Goal: Task Accomplishment & Management: Manage account settings

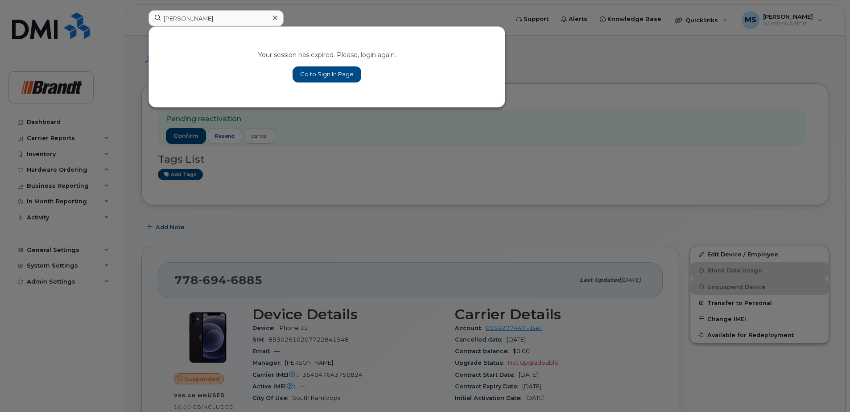
type input "[PERSON_NAME]"
click at [313, 78] on link "Go to Sign In Page" at bounding box center [327, 74] width 69 height 16
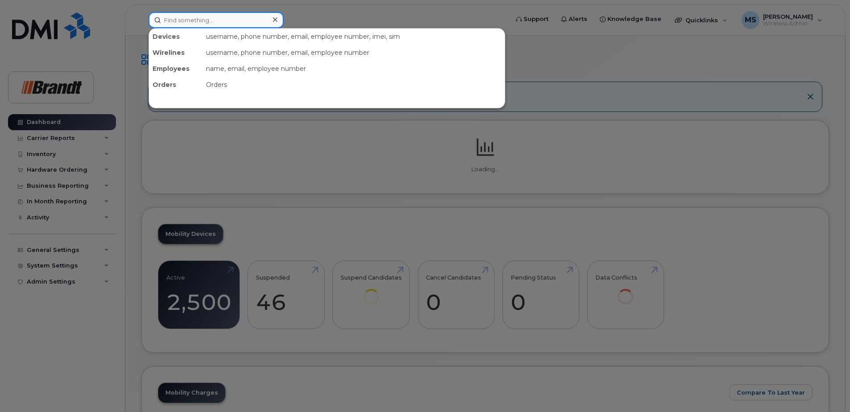
click at [234, 20] on input at bounding box center [215, 20] width 135 height 16
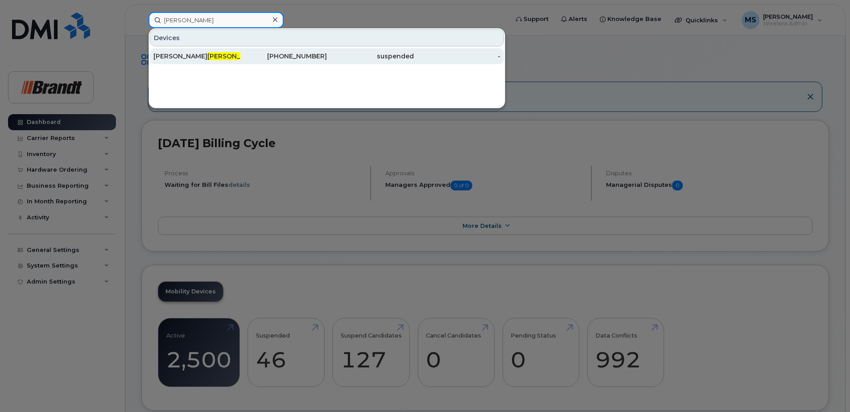
type input "[PERSON_NAME]"
drag, startPoint x: 305, startPoint y: 60, endPoint x: 299, endPoint y: 58, distance: 6.6
click at [305, 61] on div "416-459-9468" at bounding box center [283, 56] width 87 height 9
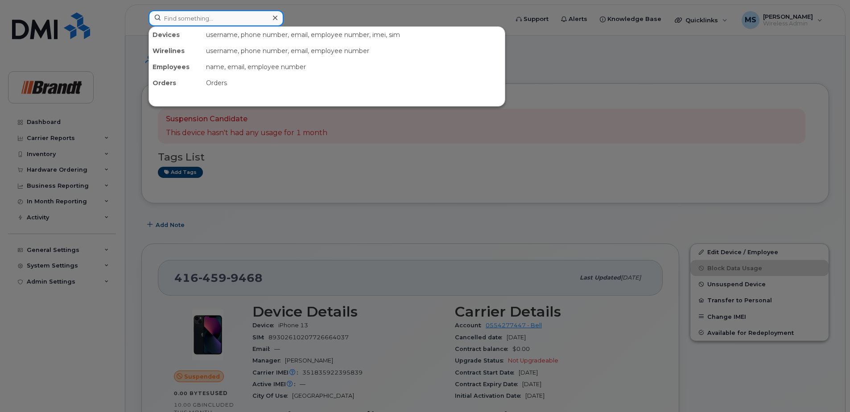
click at [227, 23] on input at bounding box center [215, 18] width 135 height 16
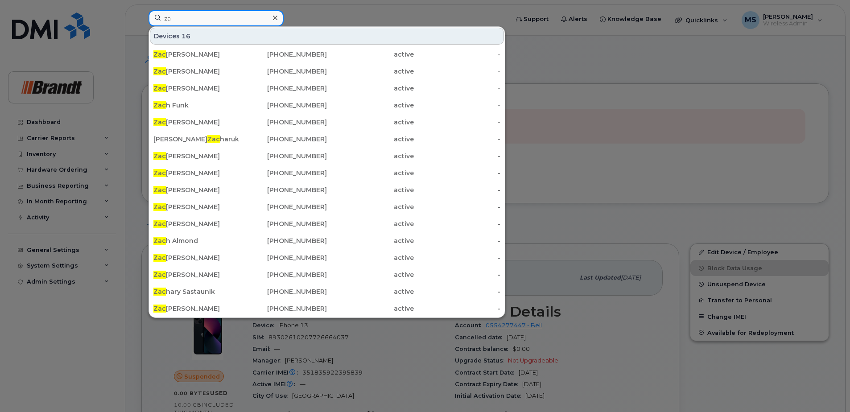
type input "z"
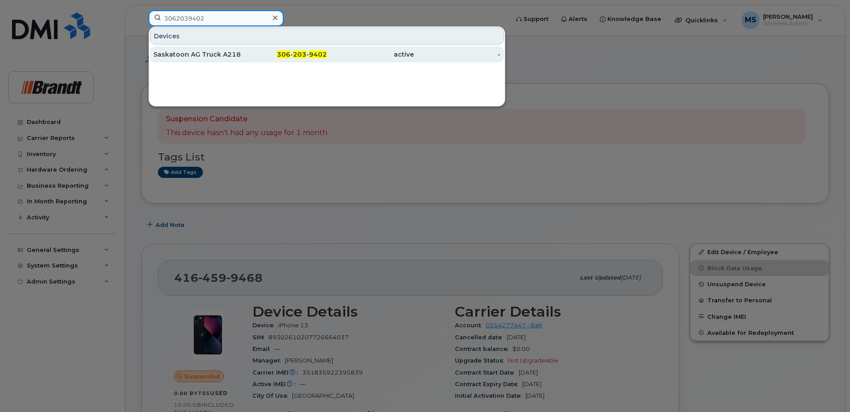
type input "3062039402"
click at [327, 60] on div "306 - 203 - 9402" at bounding box center [370, 54] width 87 height 16
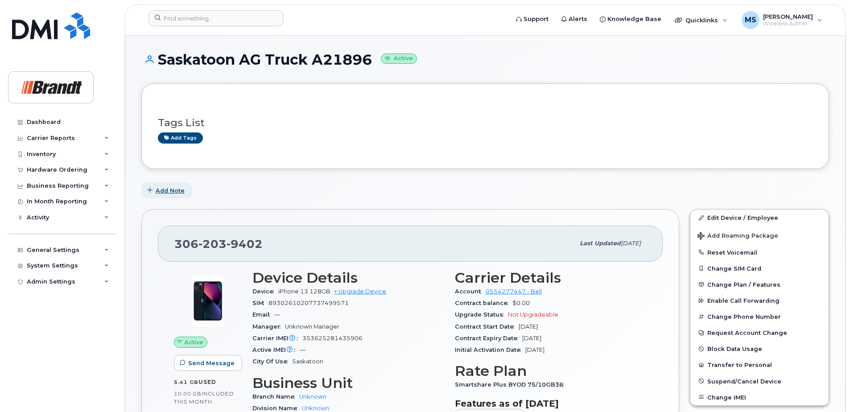
click at [173, 196] on button "Add Note" at bounding box center [166, 190] width 51 height 16
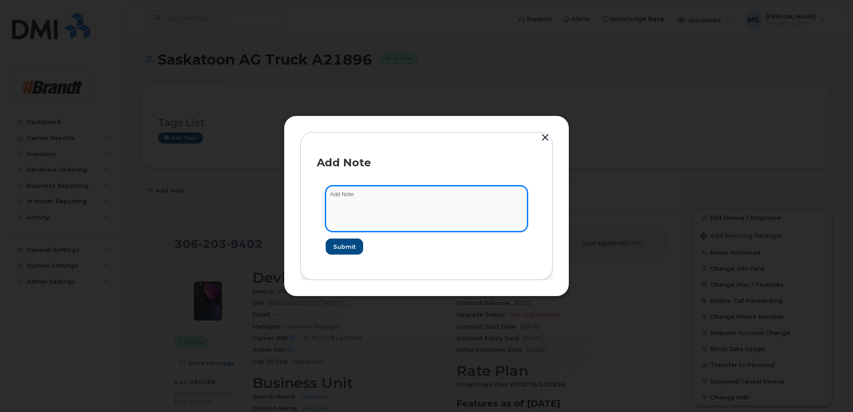
click at [373, 202] on textarea at bounding box center [427, 208] width 202 height 45
click at [392, 191] on textarea "Bring used by" at bounding box center [427, 208] width 202 height 45
type textarea "Bring used by Noah Sacher"
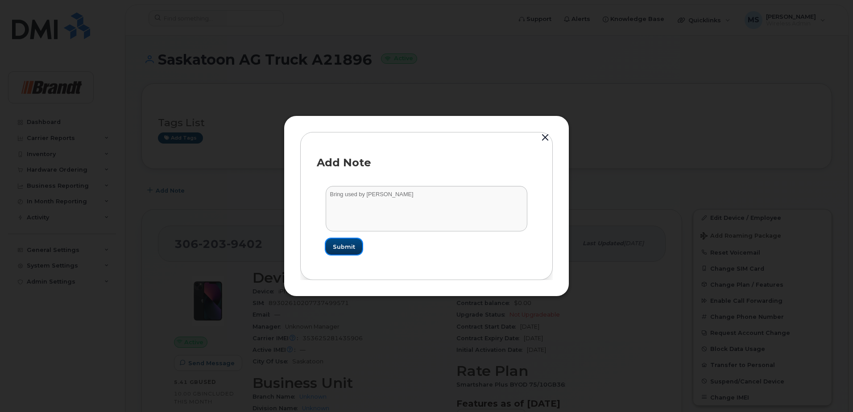
click at [356, 244] on button "Submit" at bounding box center [344, 247] width 37 height 16
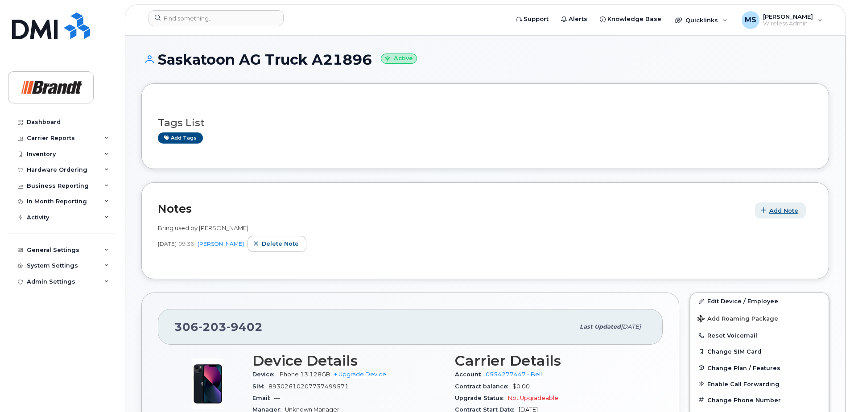
click at [780, 212] on span "Add Note" at bounding box center [783, 210] width 29 height 8
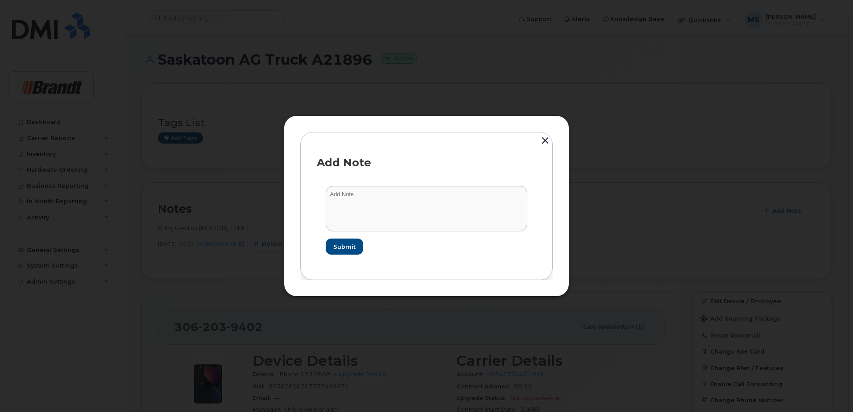
click at [547, 140] on button "button" at bounding box center [544, 142] width 13 height 20
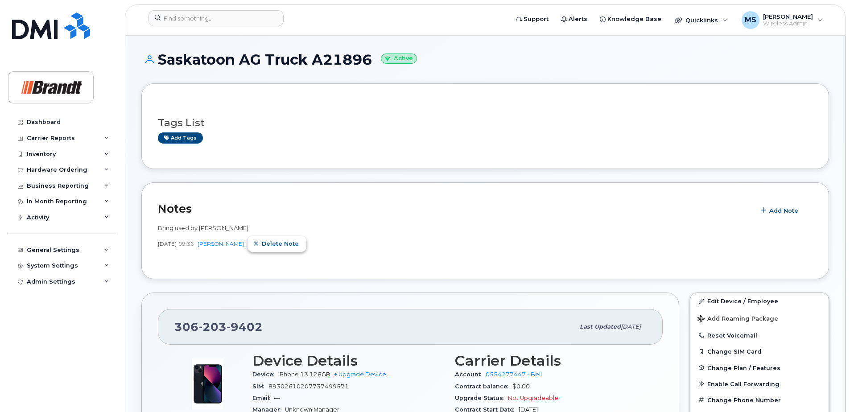
click at [292, 243] on span "Delete note" at bounding box center [280, 243] width 37 height 8
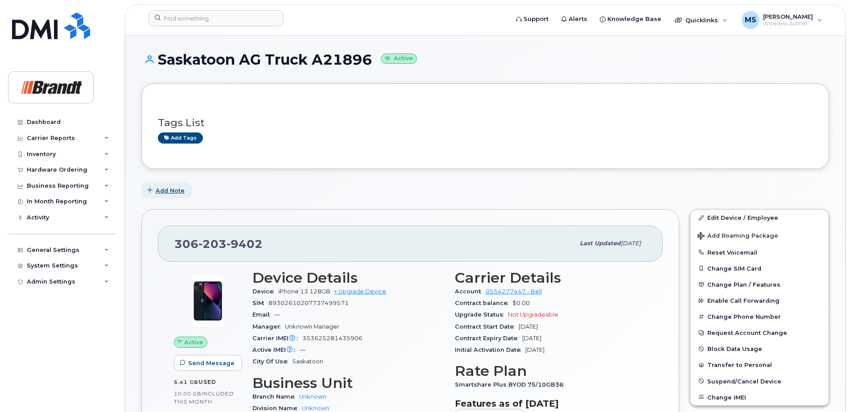
click at [158, 187] on span "Add Note" at bounding box center [170, 190] width 29 height 8
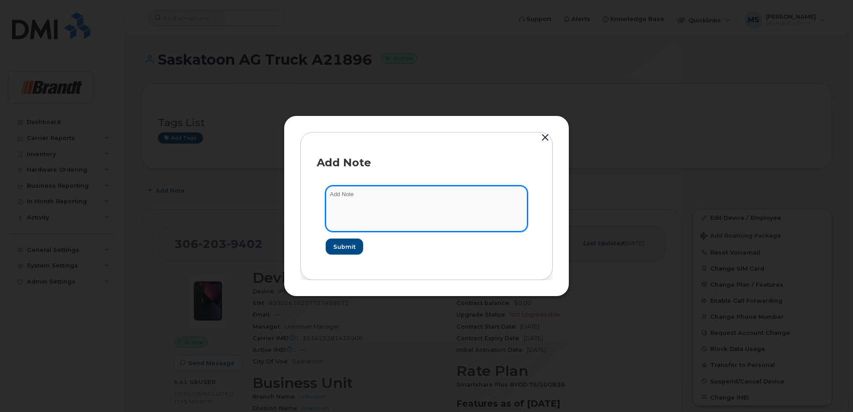
click at [376, 194] on textarea at bounding box center [427, 208] width 202 height 45
type textarea "Being used by Noah Sacher"
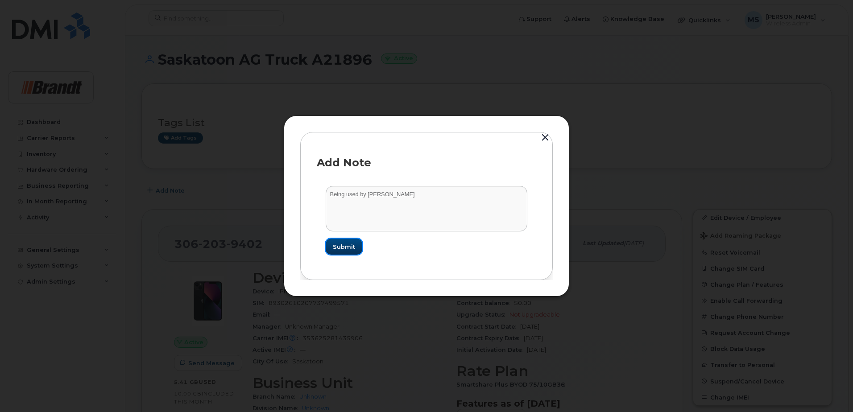
click at [351, 246] on span "Submit" at bounding box center [344, 247] width 22 height 8
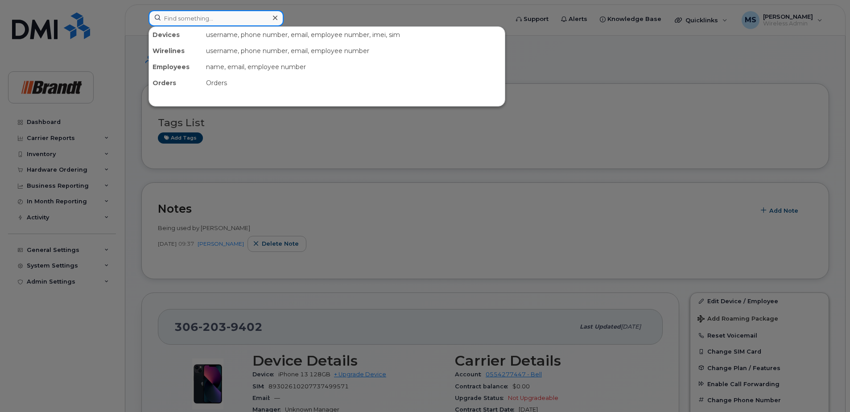
click at [238, 15] on input at bounding box center [215, 18] width 135 height 16
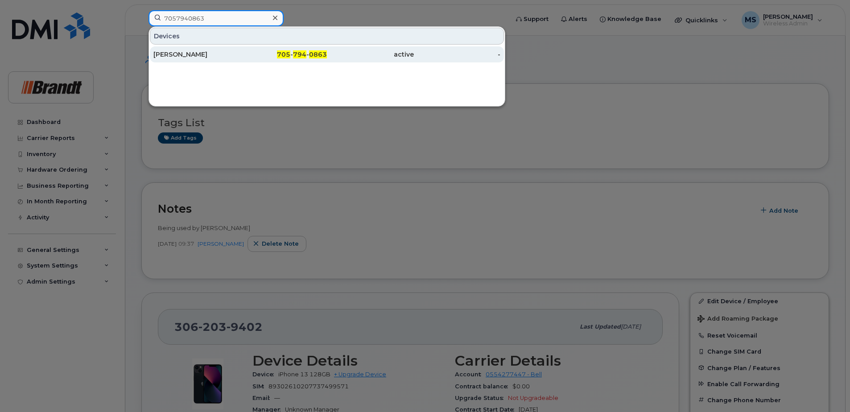
type input "7057940863"
click at [284, 51] on span "705" at bounding box center [283, 54] width 13 height 8
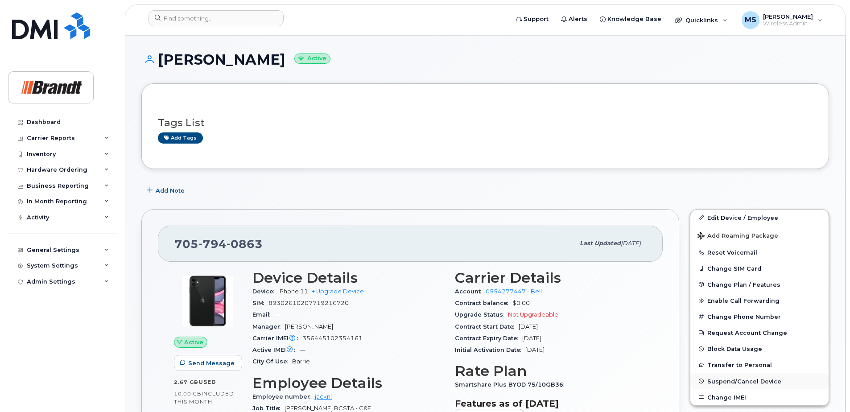
click at [734, 382] on span "Suspend/Cancel Device" at bounding box center [744, 381] width 74 height 7
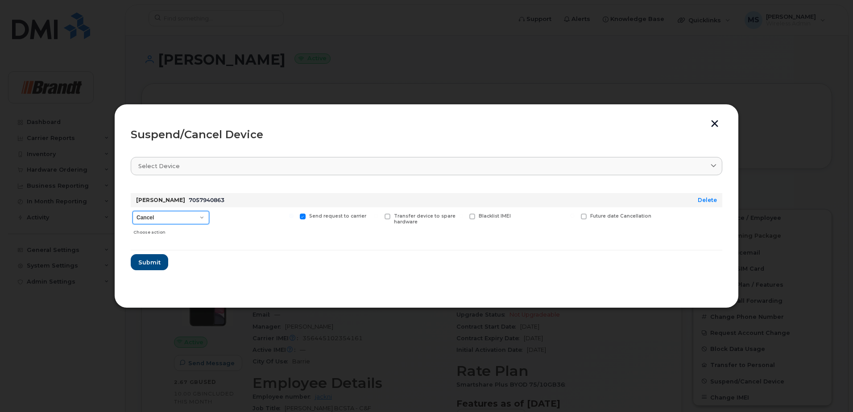
drag, startPoint x: 161, startPoint y: 216, endPoint x: 157, endPoint y: 222, distance: 6.7
click at [161, 216] on select "Cancel Suspend - Extend Suspension Suspend - Reduced Rate Suspend - Full Rate S…" at bounding box center [170, 217] width 77 height 13
select select "[object Object]"
click at [132, 211] on select "Cancel Suspend - Extend Suspension Suspend - Reduced Rate Suspend - Full Rate S…" at bounding box center [170, 217] width 77 height 13
click at [239, 214] on span "Available for new activations/redeployments" at bounding box center [257, 219] width 67 height 12
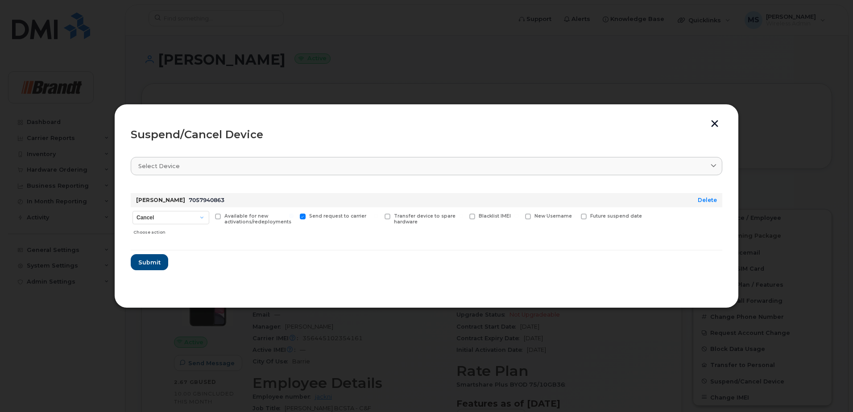
click at [209, 214] on input "Available for new activations/redeployments" at bounding box center [206, 216] width 4 height 4
checkbox input "true"
click at [157, 262] on span "Submit" at bounding box center [149, 262] width 22 height 8
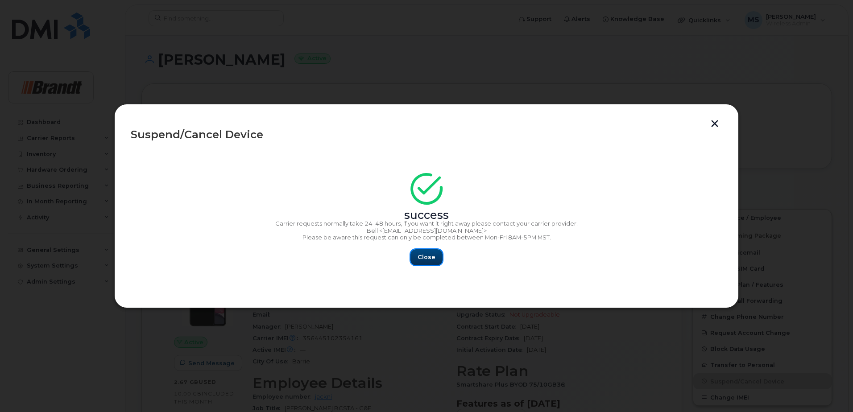
click at [427, 251] on button "Close" at bounding box center [426, 257] width 32 height 16
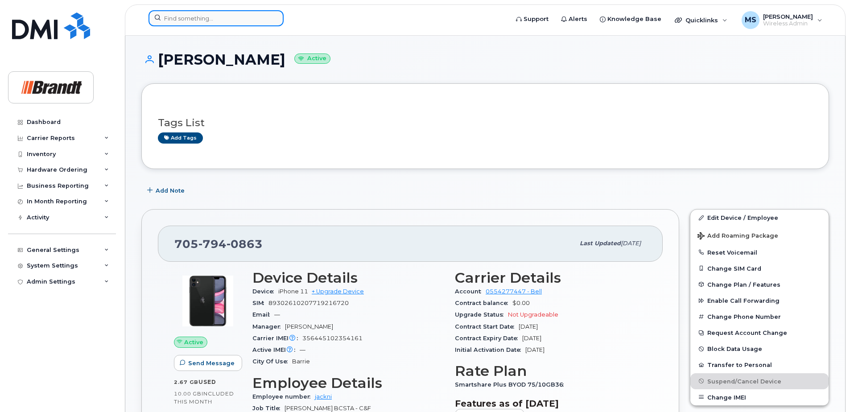
click at [246, 23] on input at bounding box center [215, 18] width 135 height 16
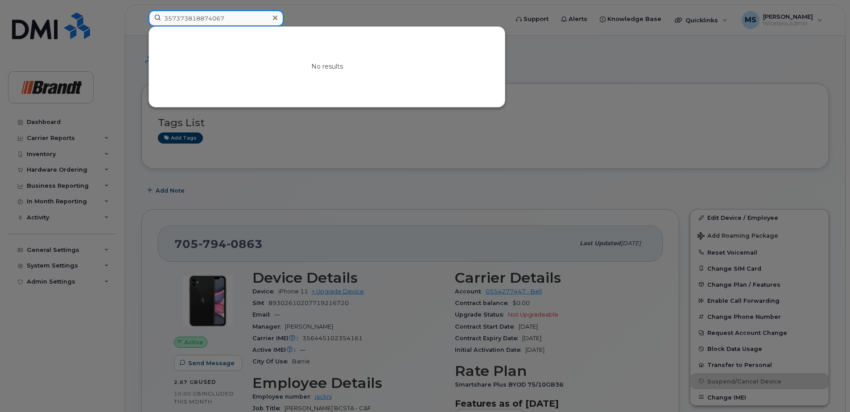
drag, startPoint x: 247, startPoint y: 19, endPoint x: -2, endPoint y: -30, distance: 253.7
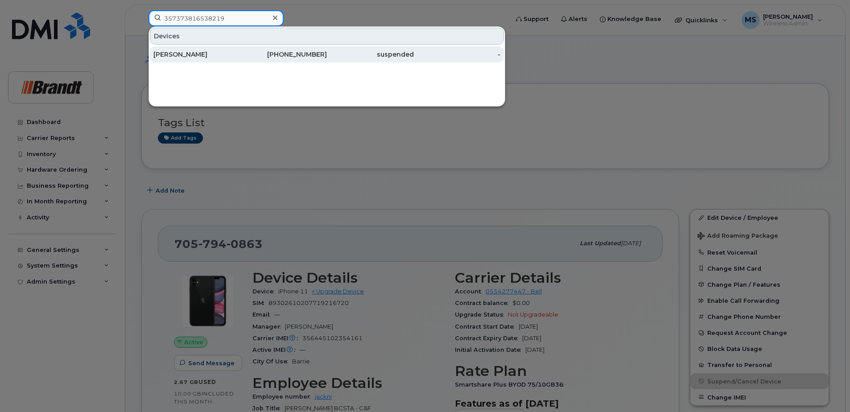
type input "357373816538219"
click at [357, 55] on div "suspended" at bounding box center [370, 54] width 87 height 9
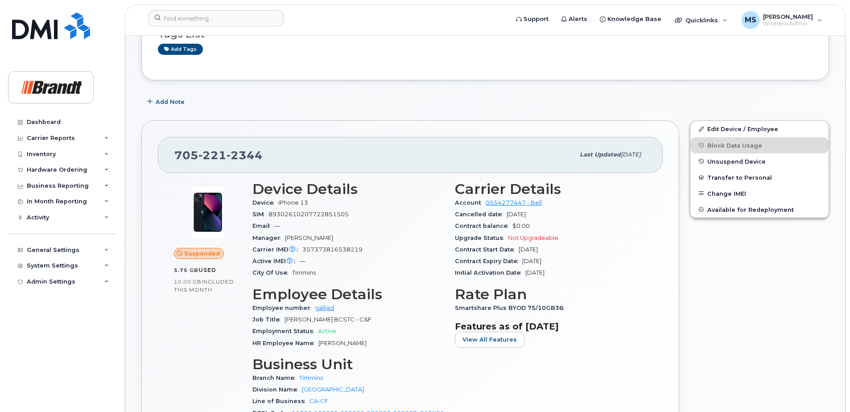
scroll to position [89, 0]
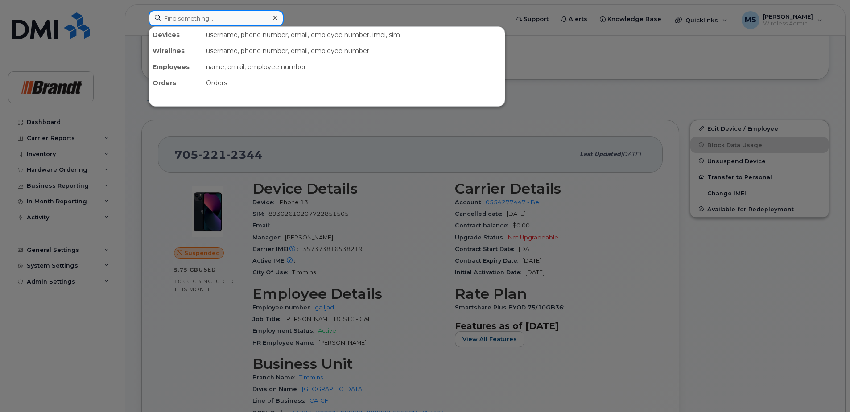
click at [248, 14] on input at bounding box center [215, 18] width 135 height 16
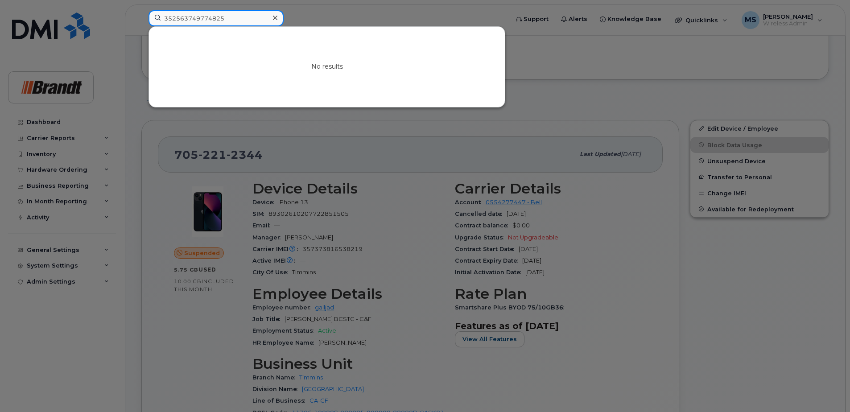
drag, startPoint x: 230, startPoint y: 14, endPoint x: 62, endPoint y: 31, distance: 169.0
click at [141, 30] on div "352563749774825 No results" at bounding box center [325, 20] width 368 height 20
click at [243, 18] on input "352563749774825" at bounding box center [215, 18] width 135 height 16
drag, startPoint x: 233, startPoint y: 21, endPoint x: 78, endPoint y: 24, distance: 154.8
click at [141, 24] on div "352563749774825 No results" at bounding box center [325, 20] width 368 height 20
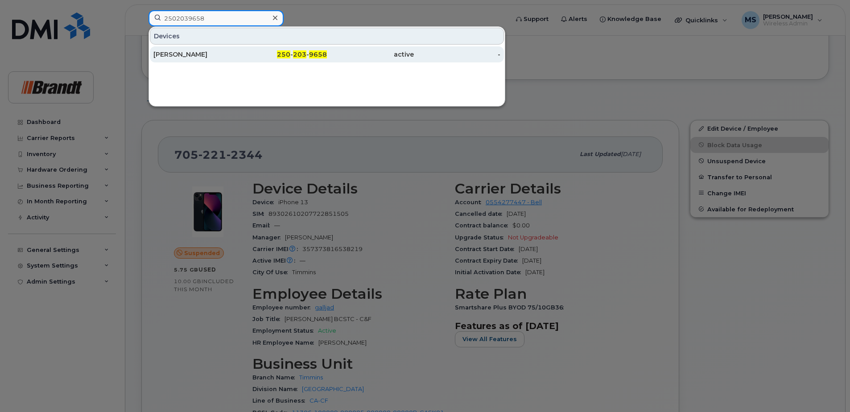
type input "2502039658"
click at [245, 54] on div "250 - 203 - 9658" at bounding box center [283, 54] width 87 height 9
